Goal: Task Accomplishment & Management: Use online tool/utility

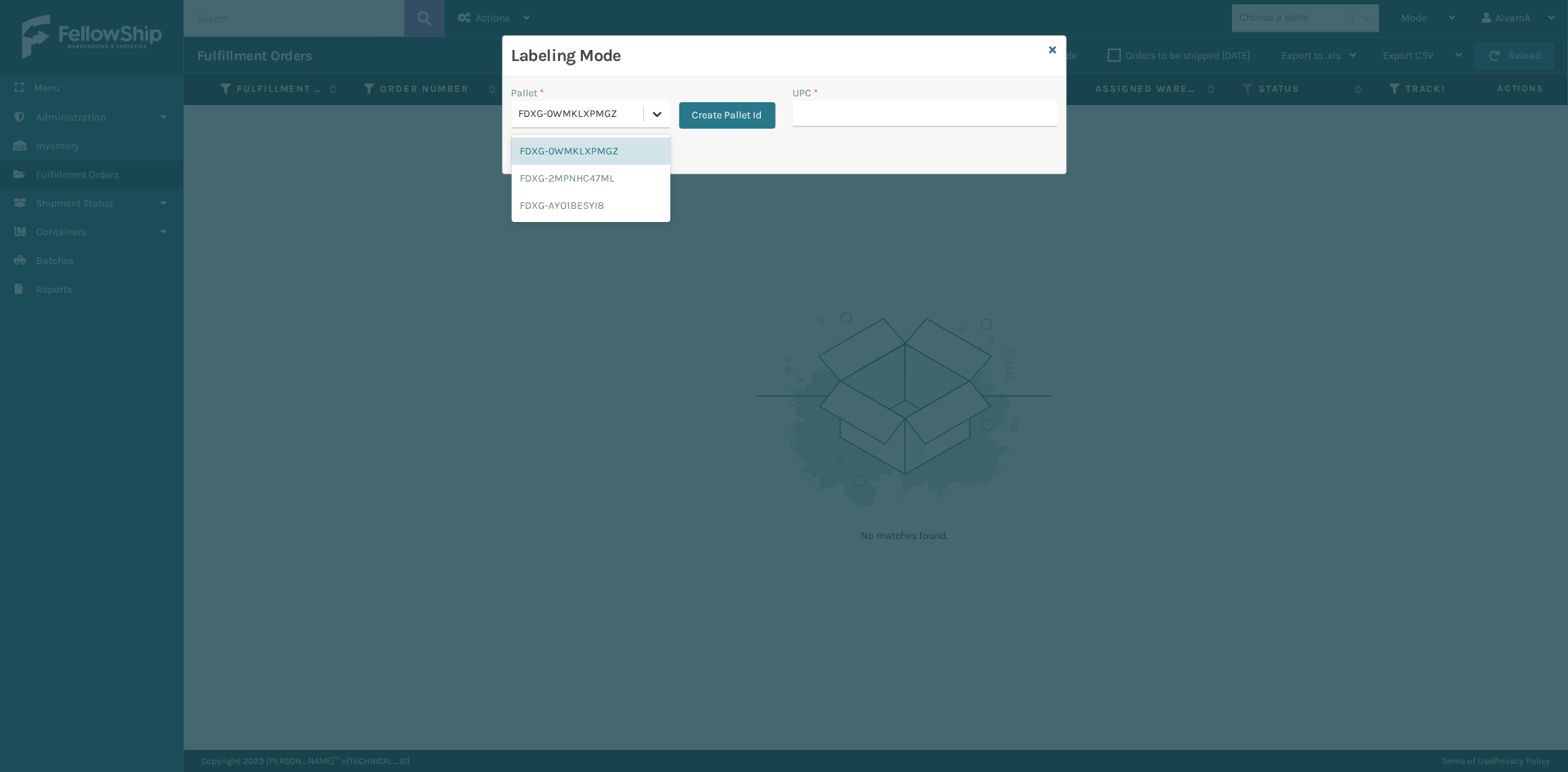
click at [652, 114] on icon at bounding box center [657, 114] width 15 height 15
click at [606, 146] on div "FDXG-0WMKLXPMGZ" at bounding box center [590, 151] width 158 height 27
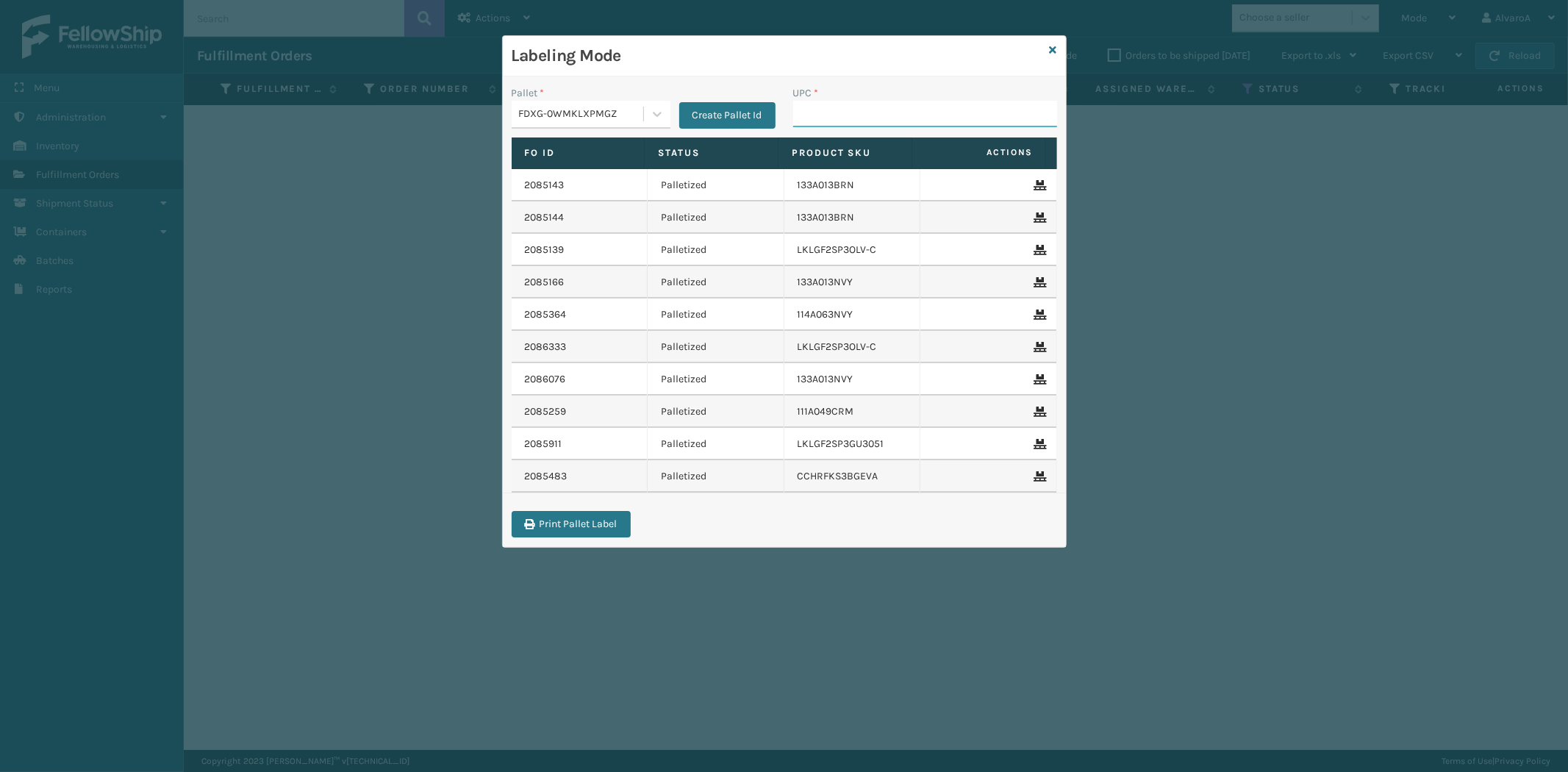
click at [818, 103] on input "UPC *" at bounding box center [925, 114] width 264 height 27
type input "510A003SNO"
click at [1056, 53] on div "Labeling Mode" at bounding box center [784, 56] width 563 height 40
click at [1054, 50] on icon at bounding box center [1054, 49] width 7 height 10
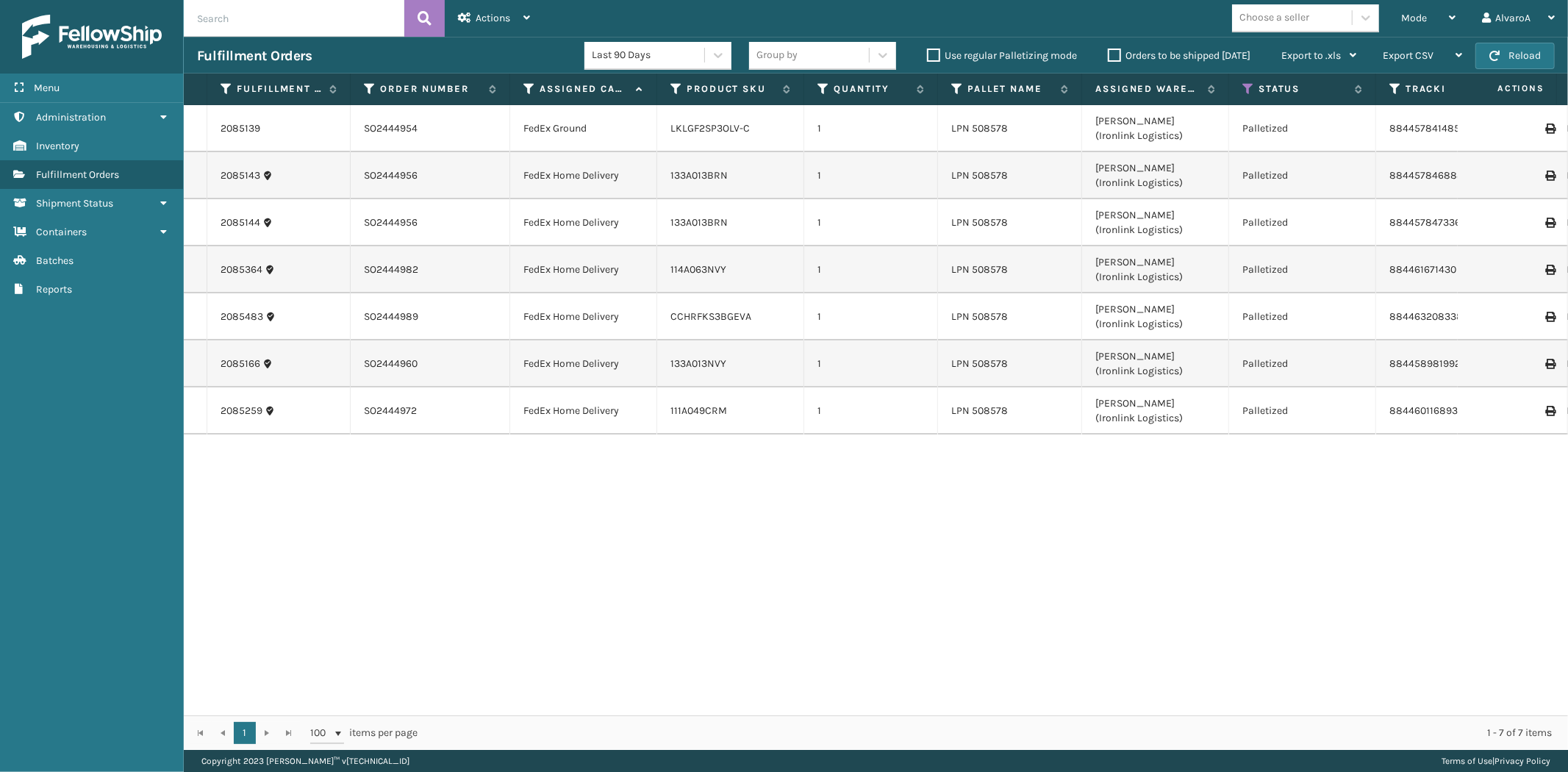
click at [1115, 50] on label "Orders to be shipped [DATE]" at bounding box center [1179, 56] width 143 height 13
click at [1108, 50] on input "Orders to be shipped [DATE]" at bounding box center [1108, 51] width 1 height 9
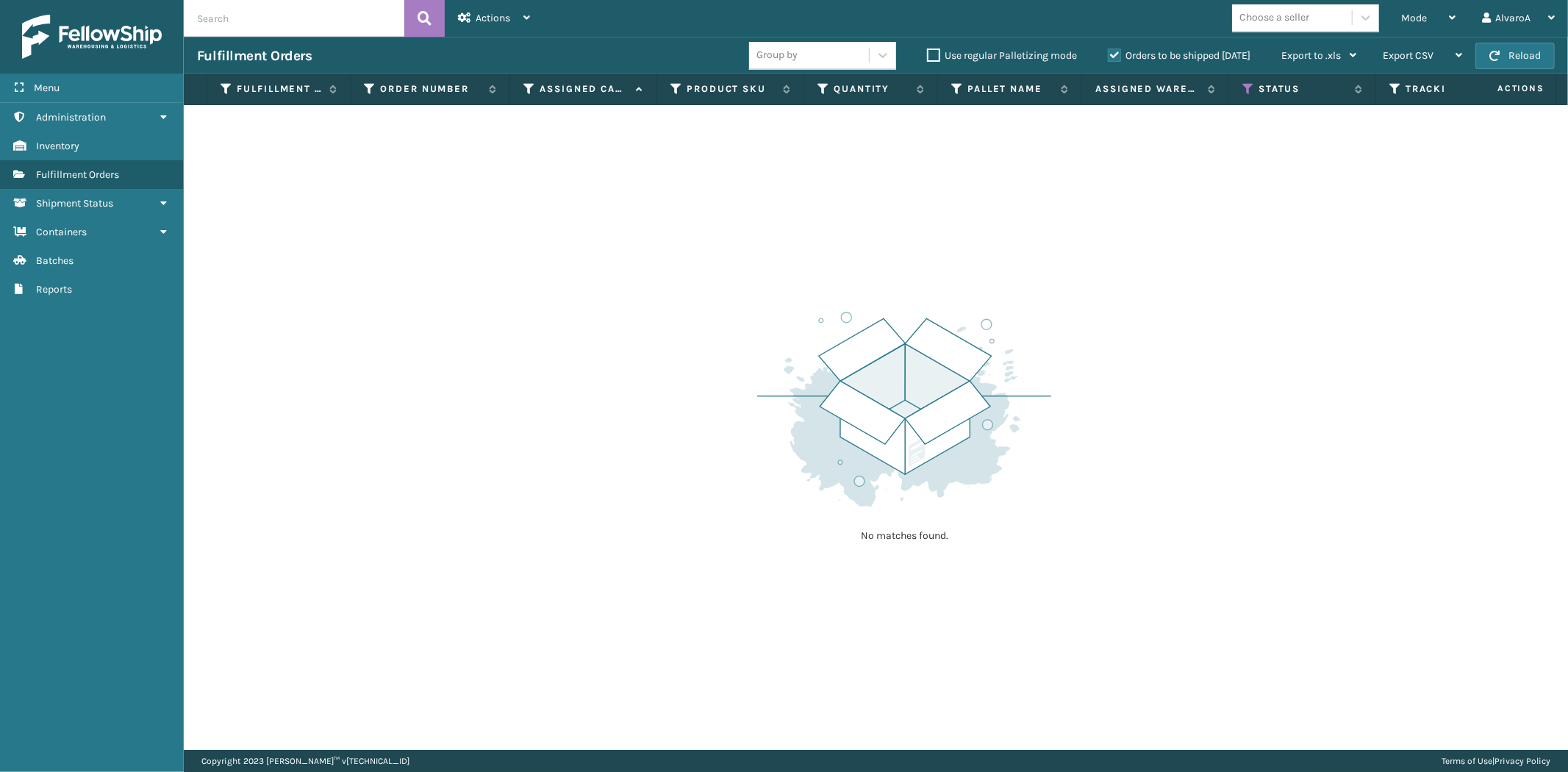
click at [1115, 54] on label "Orders to be shipped [DATE]" at bounding box center [1179, 56] width 143 height 13
click at [1108, 54] on input "Orders to be shipped [DATE]" at bounding box center [1108, 51] width 1 height 9
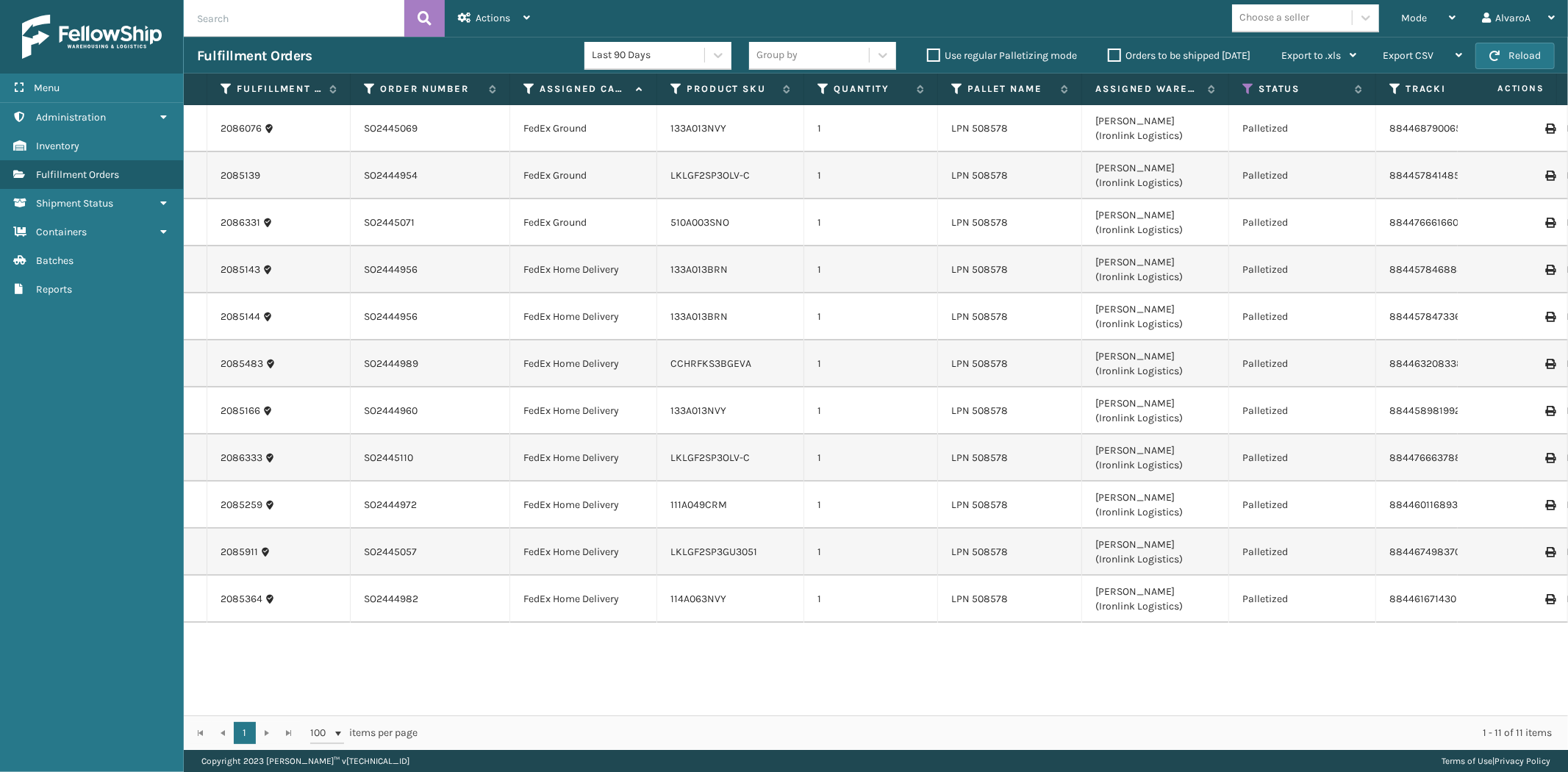
drag, startPoint x: 1540, startPoint y: 222, endPoint x: 1401, endPoint y: 223, distance: 139.0
click at [1545, 222] on icon at bounding box center [1550, 223] width 9 height 10
drag, startPoint x: 1408, startPoint y: 24, endPoint x: 1405, endPoint y: 40, distance: 16.3
click at [1408, 25] on div "Mode" at bounding box center [1427, 18] width 54 height 37
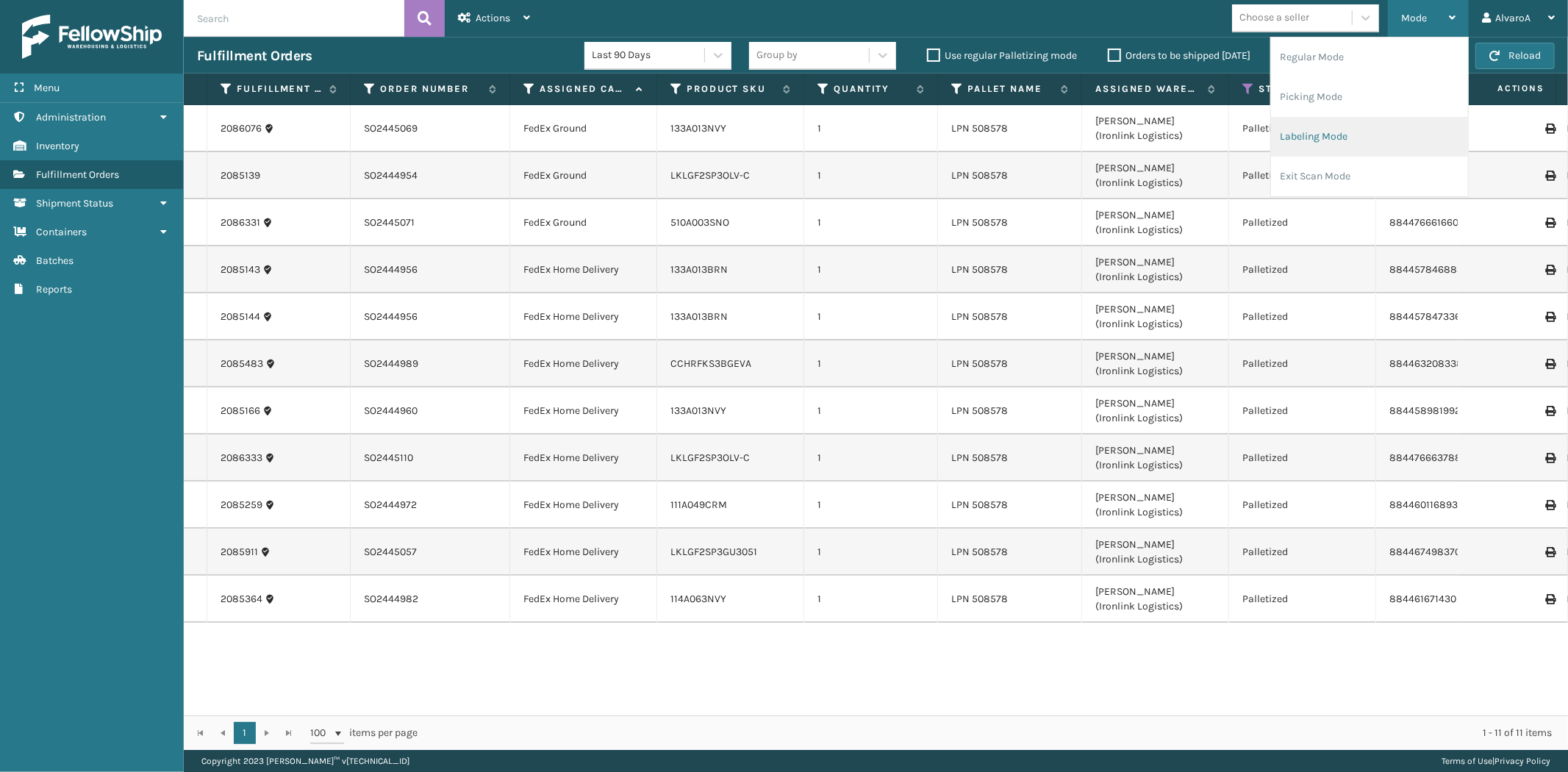
click at [1361, 144] on li "Labeling Mode" at bounding box center [1368, 136] width 197 height 39
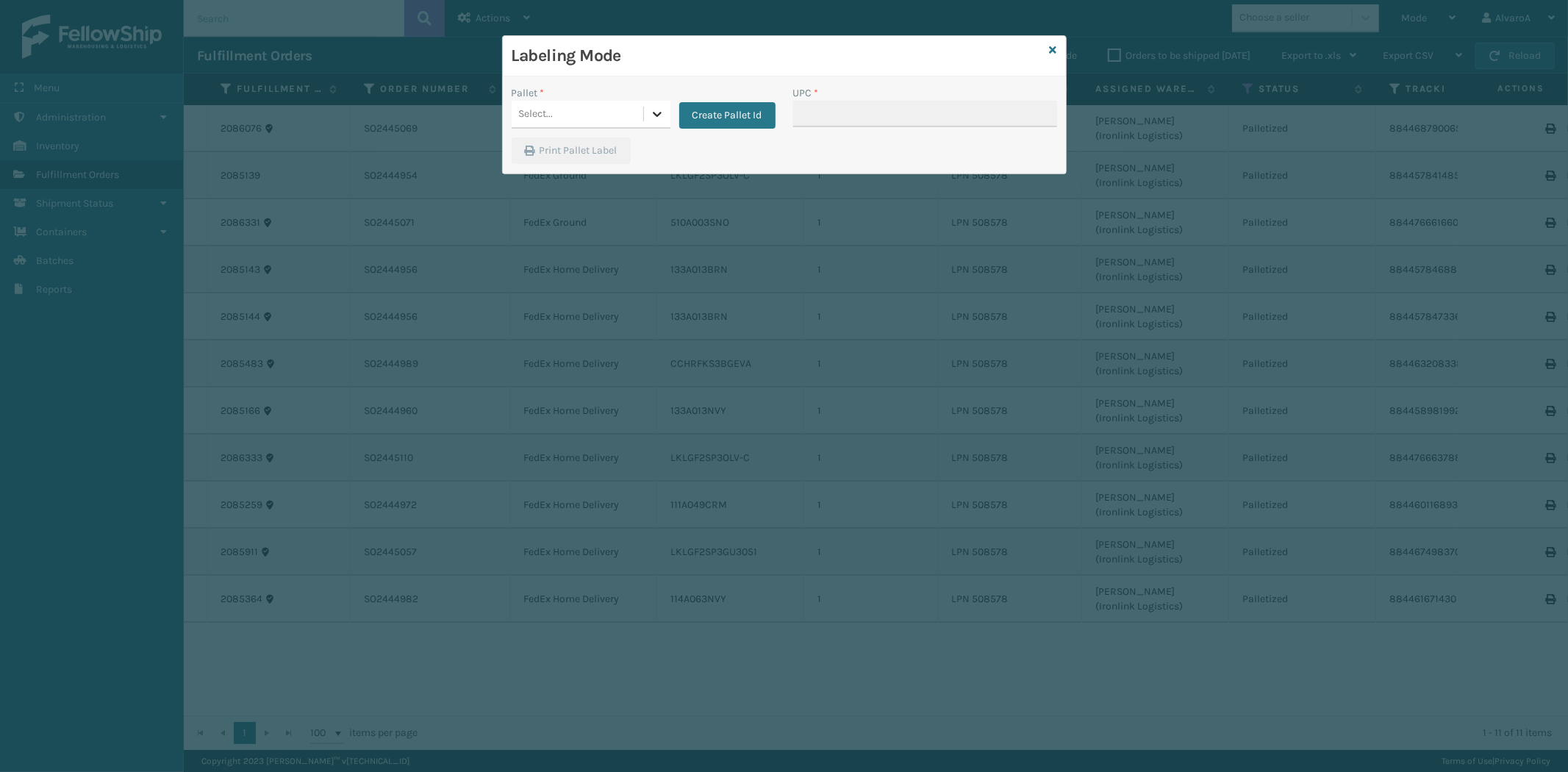
click at [651, 121] on icon at bounding box center [657, 114] width 15 height 15
click at [576, 151] on div "FDXG-0WMKLXPMGZ" at bounding box center [590, 151] width 158 height 27
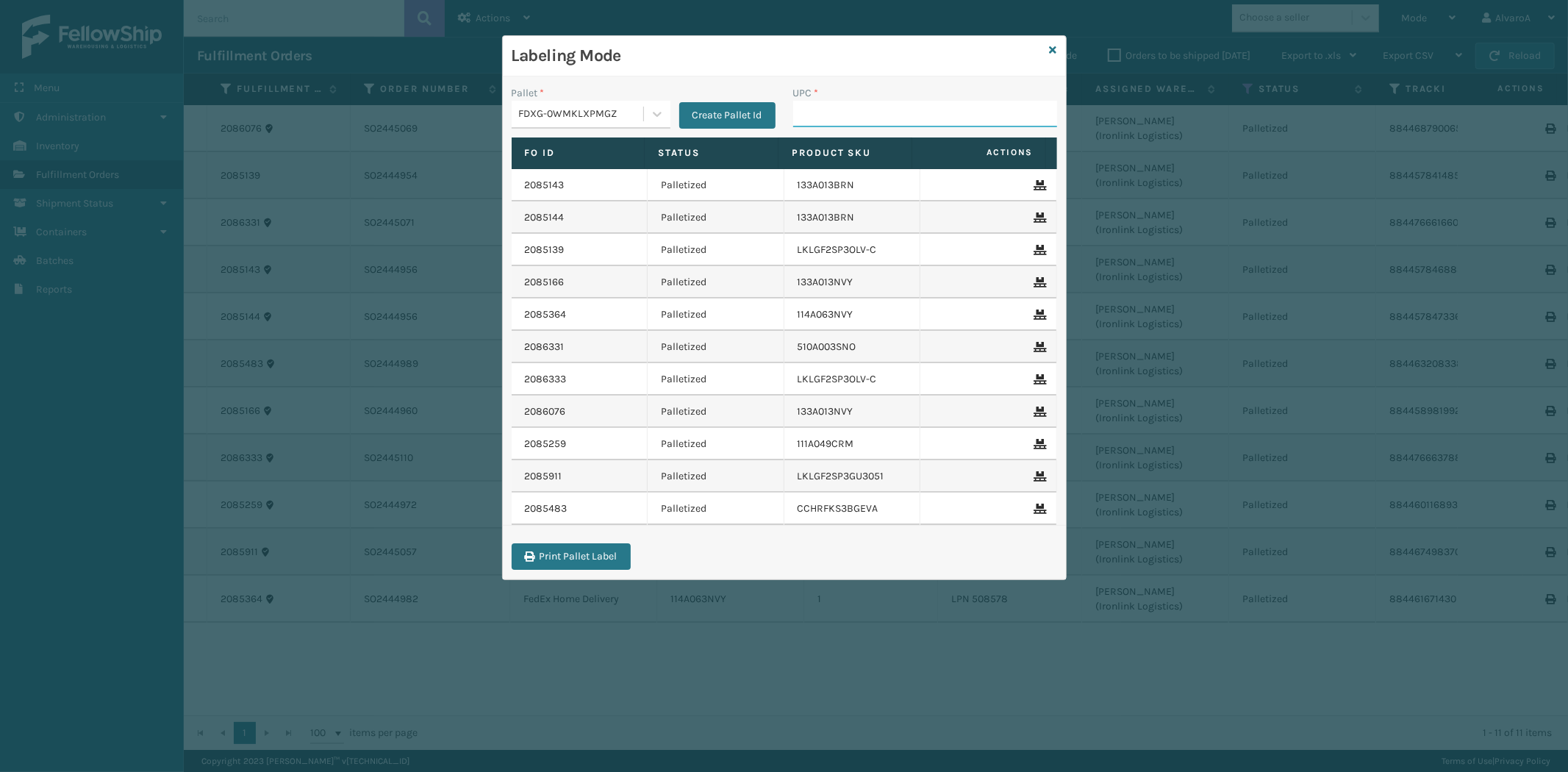
click at [839, 106] on input "UPC *" at bounding box center [925, 114] width 264 height 27
type input "510A003SNO"
type input "LKLGF2SP3OLV-C"
drag, startPoint x: 644, startPoint y: 110, endPoint x: 643, endPoint y: 118, distance: 8.1
click at [645, 110] on div at bounding box center [656, 114] width 27 height 27
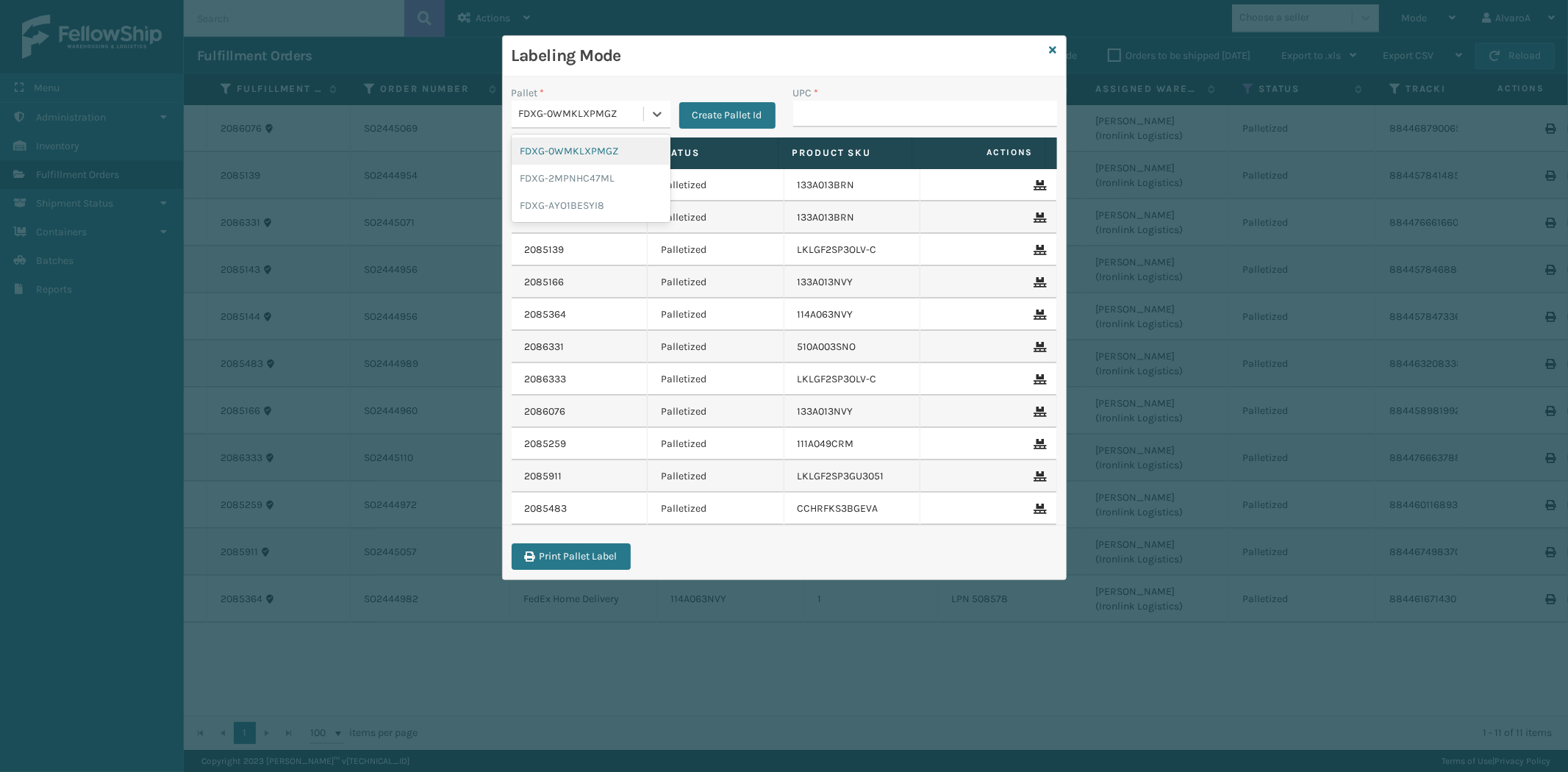
click at [603, 147] on div "FDXG-0WMKLXPMGZ" at bounding box center [590, 151] width 158 height 27
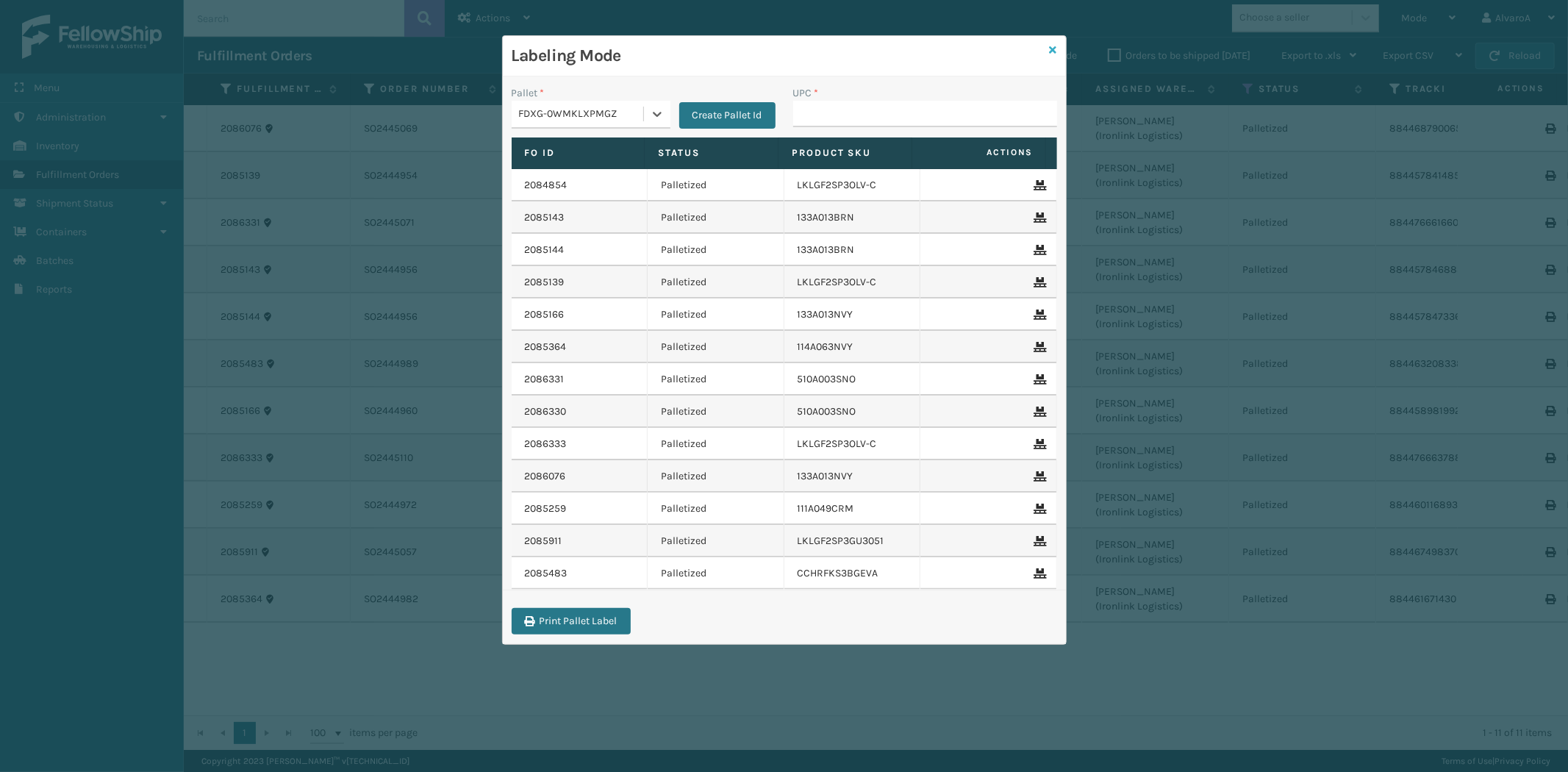
click at [1054, 49] on icon at bounding box center [1054, 49] width 7 height 10
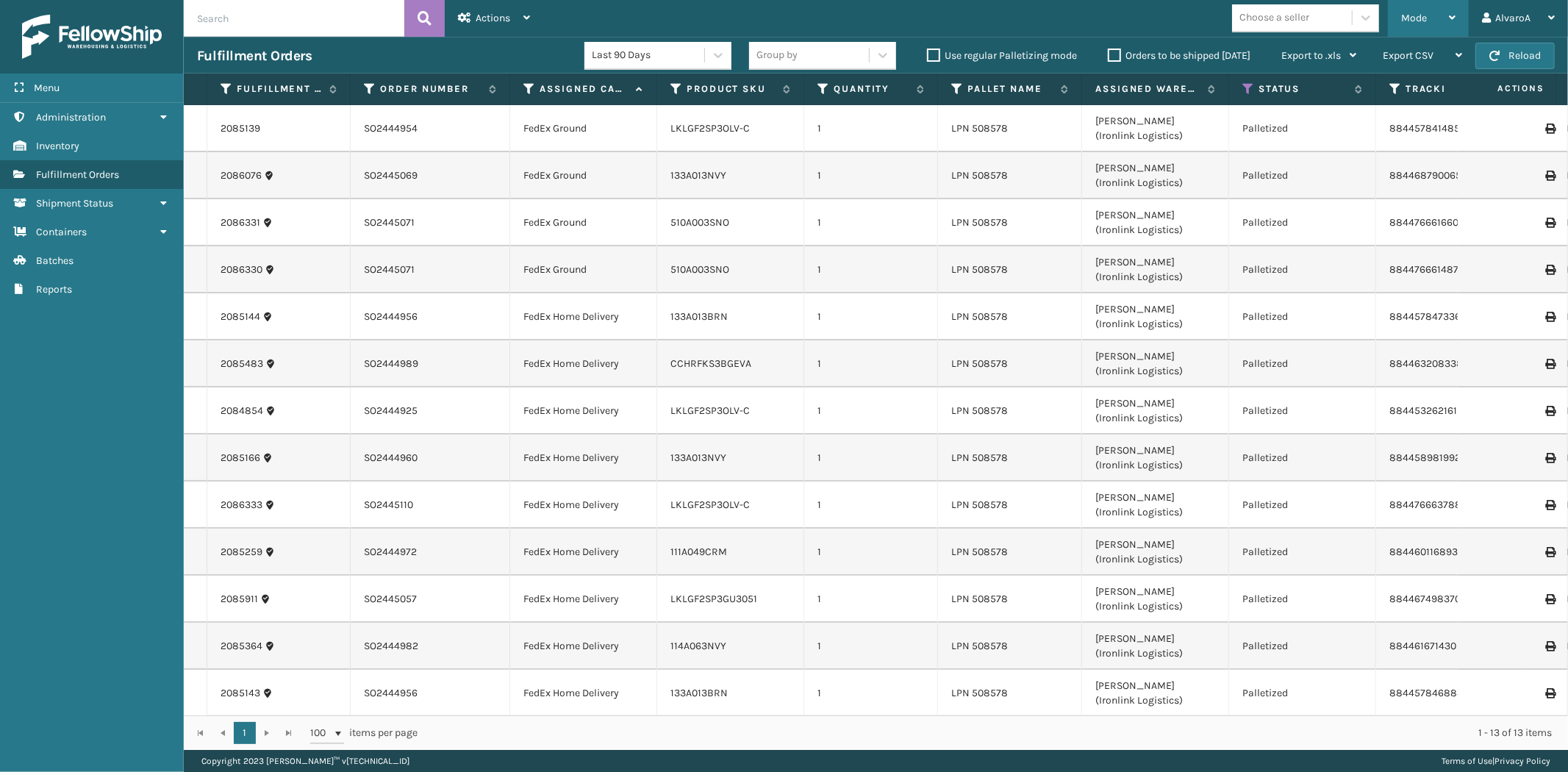
click at [1458, 20] on div "Mode Regular Mode Picking Mode Labeling Mode Exit Scan Mode" at bounding box center [1428, 18] width 81 height 37
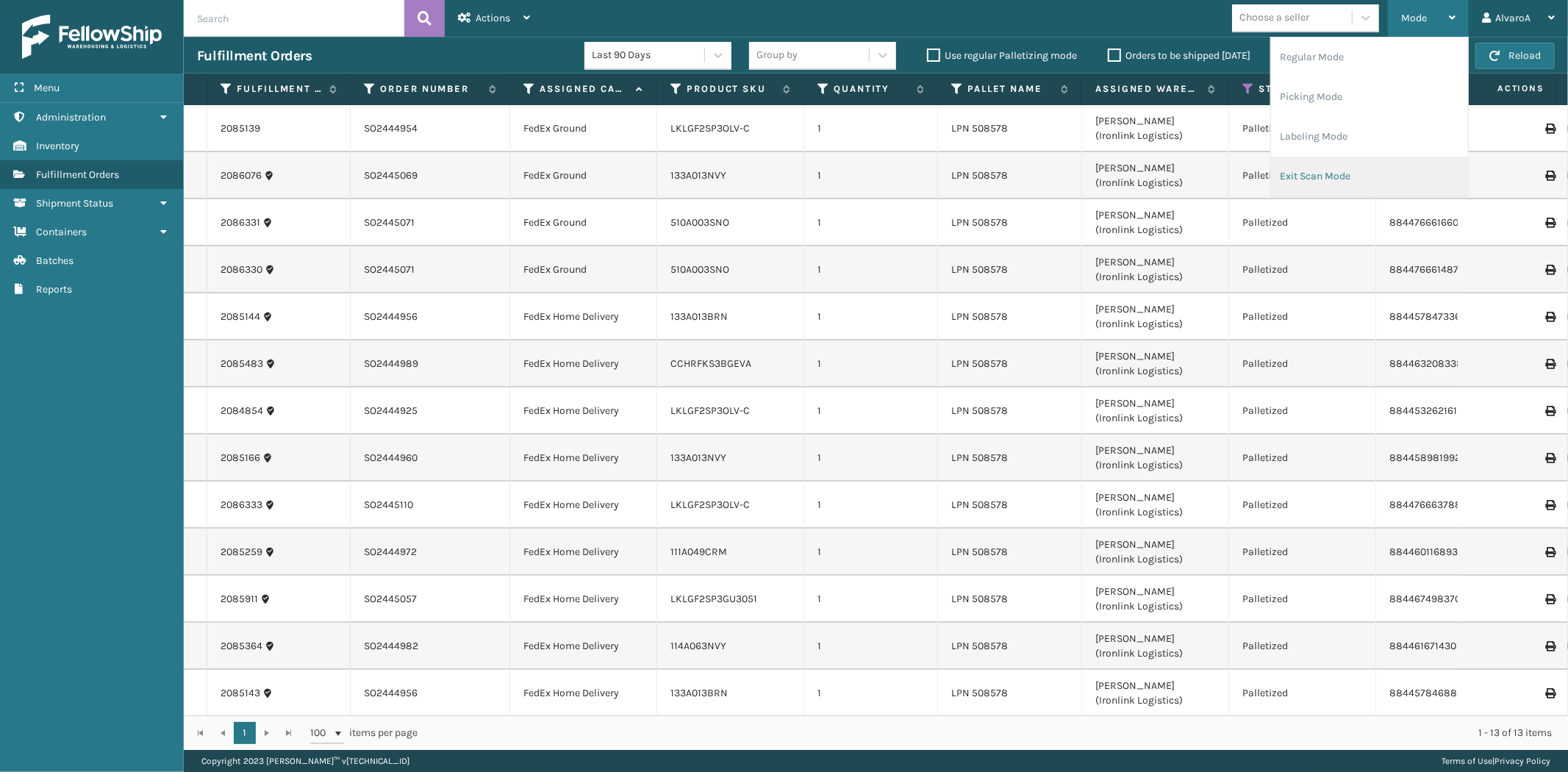
click at [1350, 162] on li "Exit Scan Mode" at bounding box center [1368, 176] width 197 height 39
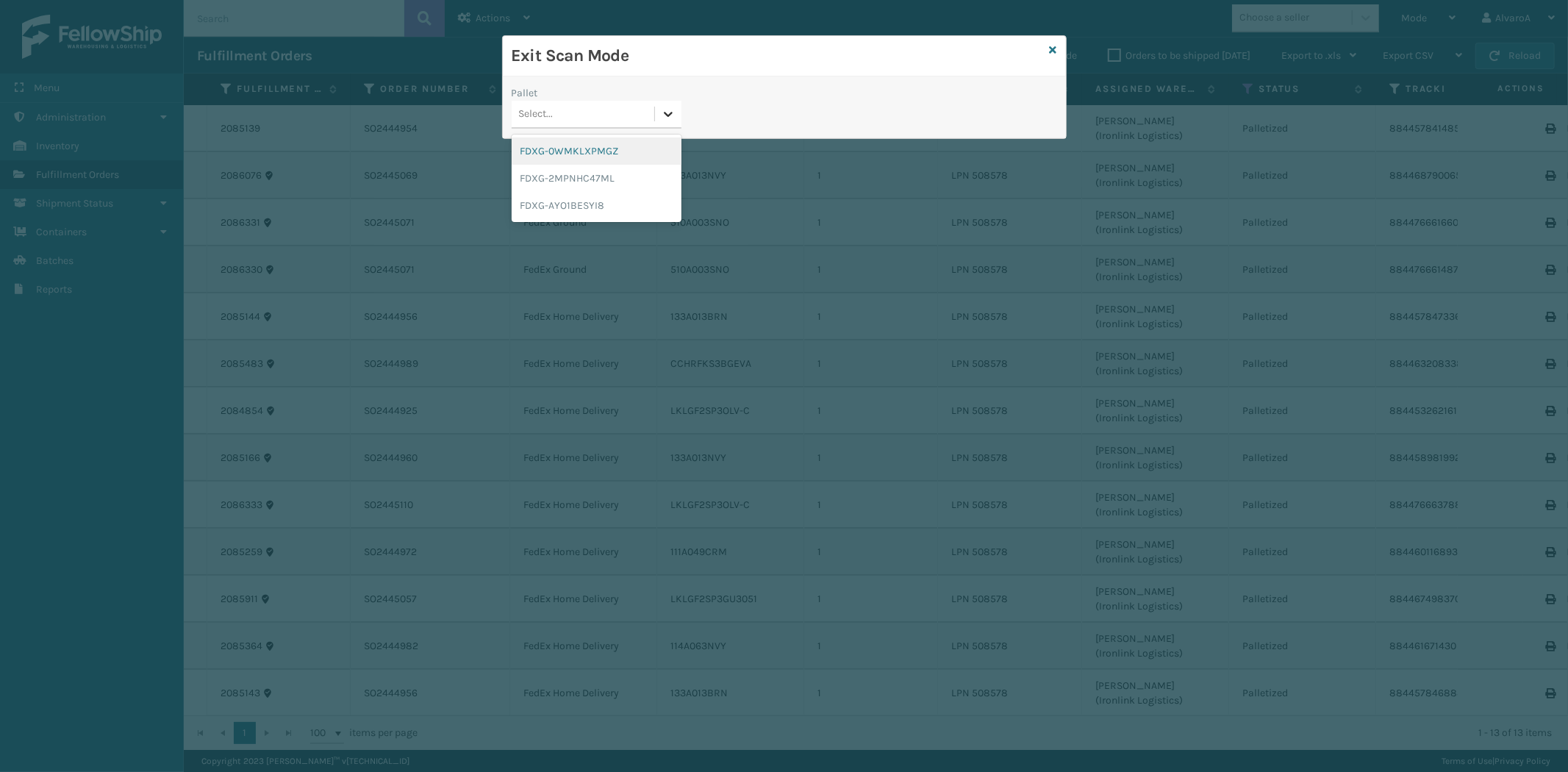
click at [654, 118] on div "Select..." at bounding box center [596, 114] width 169 height 28
click at [581, 157] on div "FDXG-0WMKLXPMGZ" at bounding box center [596, 151] width 169 height 27
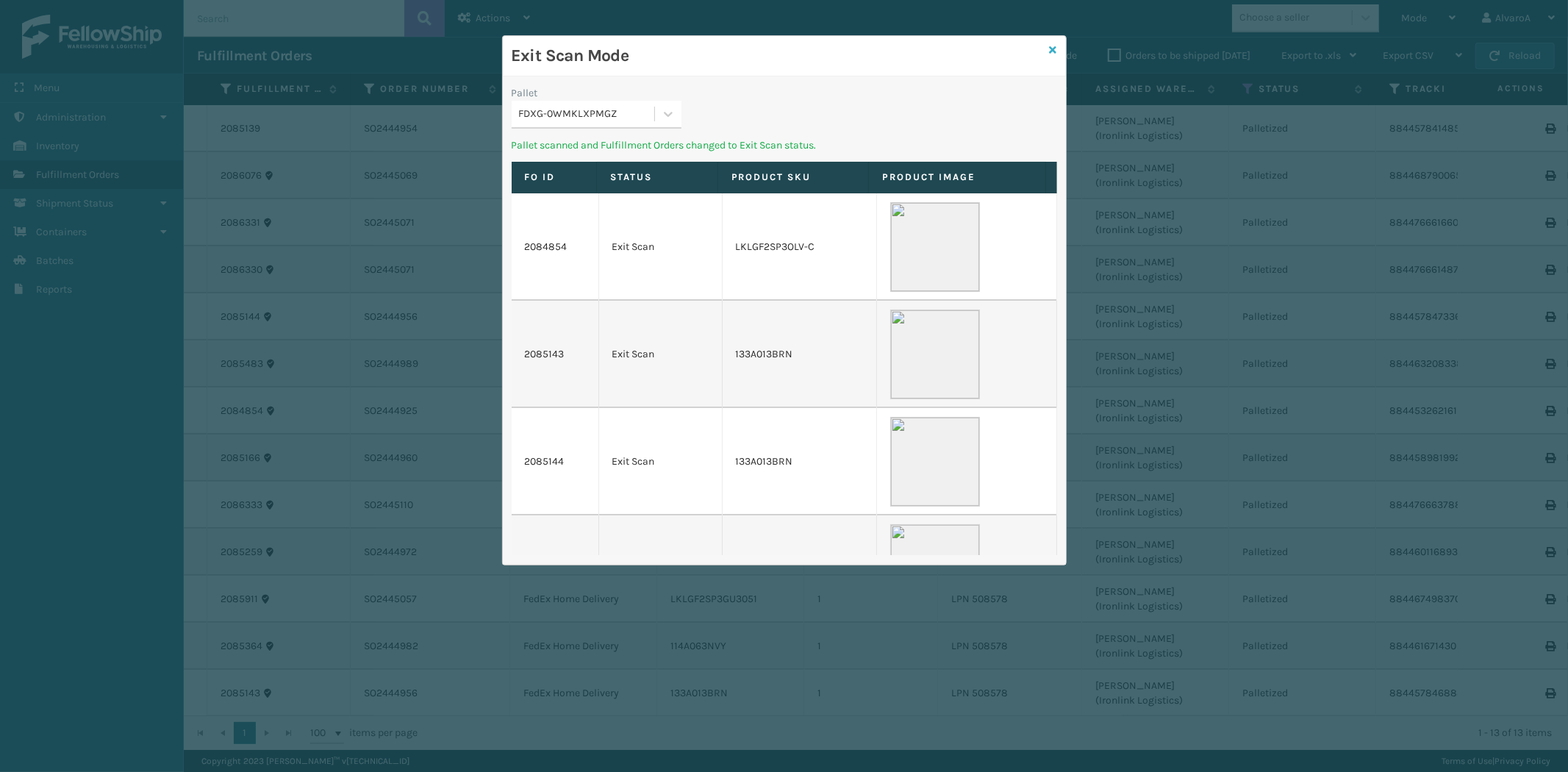
click at [1054, 49] on icon at bounding box center [1054, 49] width 7 height 10
